Goal: Task Accomplishment & Management: Manage account settings

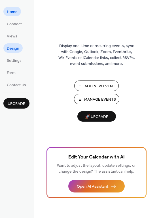
click at [20, 51] on link "Design" at bounding box center [12, 47] width 19 height 9
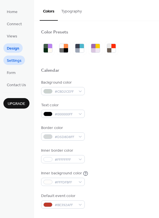
click at [17, 60] on span "Settings" at bounding box center [14, 61] width 15 height 6
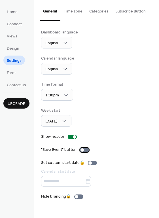
click at [83, 149] on div at bounding box center [84, 149] width 9 height 5
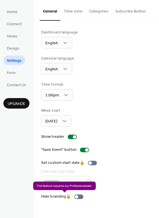
click at [81, 197] on div "Hide branding 🔒" at bounding box center [63, 196] width 44 height 6
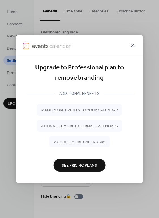
click at [134, 46] on icon at bounding box center [132, 45] width 3 height 3
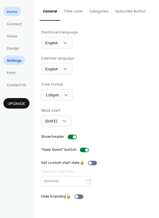
click at [10, 9] on span "Home" at bounding box center [12, 12] width 11 height 6
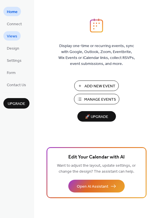
click at [15, 35] on span "Views" at bounding box center [12, 36] width 10 height 6
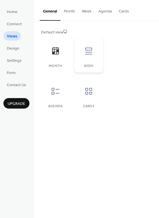
click at [100, 56] on div "Week" at bounding box center [88, 55] width 29 height 36
click at [87, 91] on icon at bounding box center [88, 91] width 9 height 9
click at [48, 53] on div at bounding box center [55, 50] width 17 height 17
click at [16, 59] on span "Settings" at bounding box center [14, 61] width 15 height 6
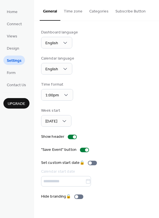
click at [95, 12] on button "Categories" at bounding box center [99, 10] width 26 height 20
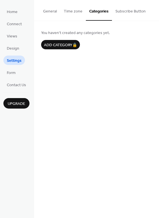
click at [130, 14] on button "Subscribe Button" at bounding box center [130, 10] width 37 height 20
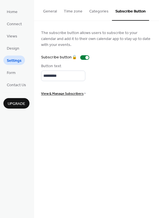
click at [91, 13] on button "Categories" at bounding box center [99, 10] width 26 height 20
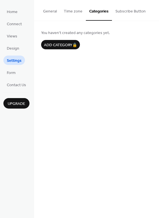
click at [65, 7] on button "Time zone" at bounding box center [72, 10] width 25 height 20
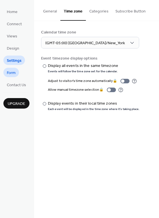
click at [12, 71] on span "Form" at bounding box center [11, 73] width 9 height 6
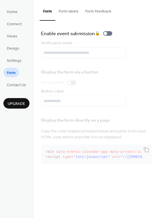
click at [78, 14] on button "Form labels" at bounding box center [68, 10] width 27 height 20
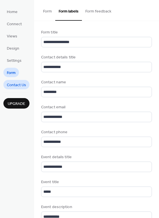
click at [16, 82] on span "Contact Us" at bounding box center [16, 85] width 19 height 6
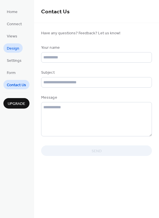
click at [11, 43] on link "Design" at bounding box center [12, 47] width 19 height 9
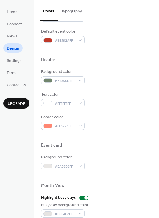
scroll to position [242, 0]
